Goal: Task Accomplishment & Management: Manage account settings

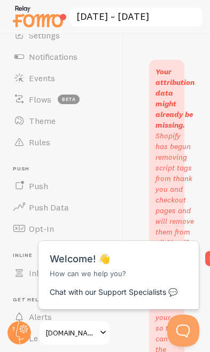
scroll to position [50, 0]
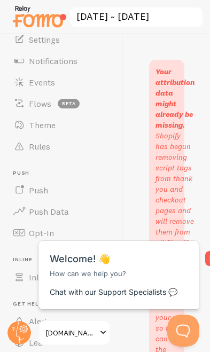
click at [102, 337] on span at bounding box center [103, 332] width 13 height 13
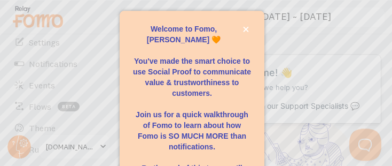
scroll to position [25, 0]
click at [209, 32] on icon "close," at bounding box center [246, 29] width 6 height 6
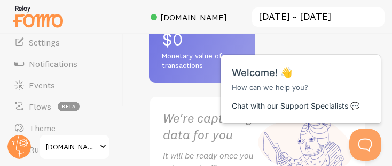
scroll to position [0, 0]
click at [209, 48] on div "Close cross-small" at bounding box center [362, 53] width 37 height 11
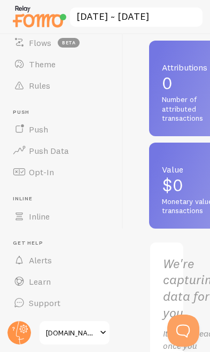
scroll to position [47, 0]
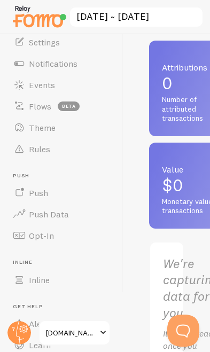
click at [28, 87] on link "Events" at bounding box center [61, 84] width 110 height 21
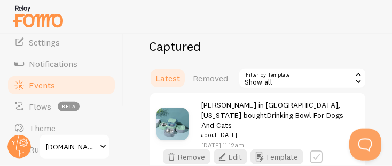
scroll to position [24, 0]
click at [209, 150] on icon "button" at bounding box center [222, 156] width 13 height 13
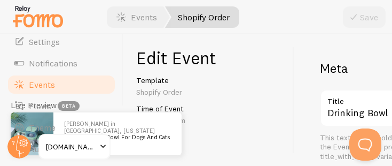
scroll to position [39, 0]
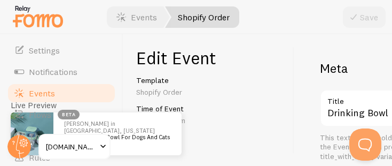
click at [125, 161] on div "Edit Event Template Shopify Order Time of Event Aug 25th @ 11:12am Event ID 848…" at bounding box center [208, 99] width 171 height 131
click at [46, 124] on img at bounding box center [32, 133] width 43 height 43
click at [172, 116] on span at bounding box center [174, 120] width 18 height 18
click at [172, 122] on span at bounding box center [174, 120] width 18 height 18
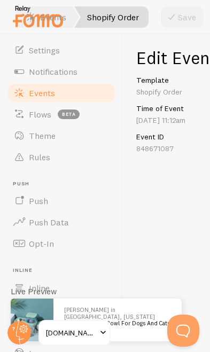
scroll to position [11, 0]
click at [145, 322] on link "Drinking Bowl For Dogs And Cats" at bounding box center [126, 322] width 87 height 7
click at [173, 307] on span at bounding box center [174, 306] width 18 height 18
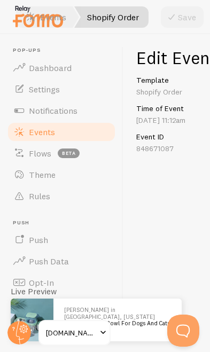
click at [102, 335] on span at bounding box center [103, 332] width 13 height 13
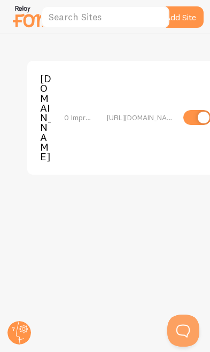
scroll to position [35, 0]
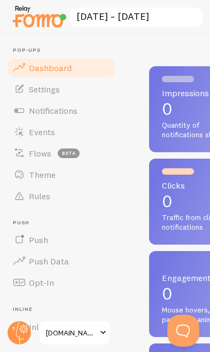
click at [32, 128] on span "Events" at bounding box center [42, 132] width 26 height 11
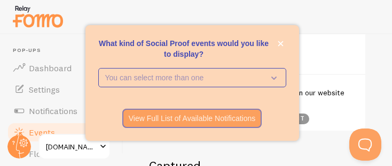
scroll to position [161, 0]
click at [209, 83] on p "You can select more than one" at bounding box center [184, 77] width 159 height 11
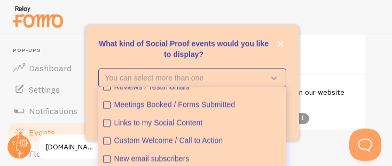
scroll to position [44, 0]
click at [209, 46] on icon "close," at bounding box center [281, 44] width 6 height 6
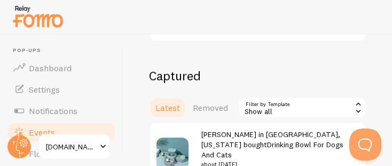
scroll to position [249, 0]
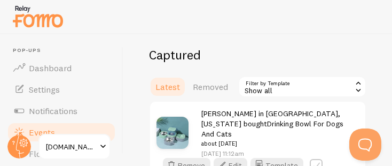
scroll to position [270, 0]
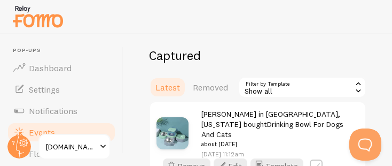
click at [209, 85] on icon at bounding box center [359, 90] width 10 height 10
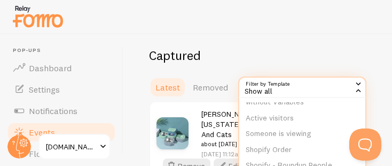
scroll to position [79, 0]
click at [209, 59] on div "Events This is a collection of social proof interactions captured by your conne…" at bounding box center [257, 99] width 269 height 131
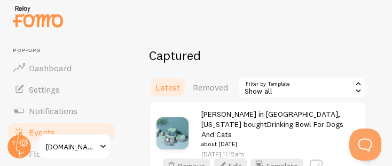
click at [208, 82] on span "Removed" at bounding box center [210, 87] width 35 height 11
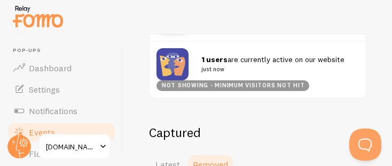
scroll to position [201, 0]
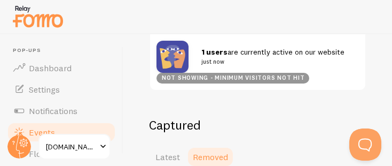
click at [167, 154] on span "Latest" at bounding box center [167, 156] width 25 height 11
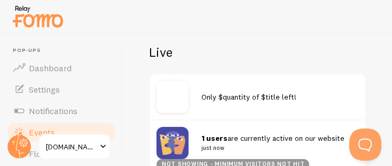
scroll to position [114, 0]
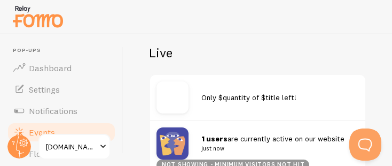
click at [202, 163] on div "not showing - minimum visitors not hit" at bounding box center [232, 164] width 153 height 11
click at [169, 105] on img at bounding box center [172, 97] width 32 height 32
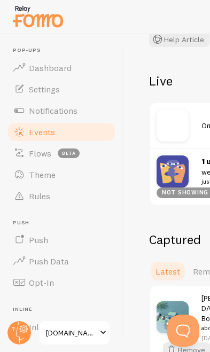
scroll to position [85, 0]
